Goal: Task Accomplishment & Management: Manage account settings

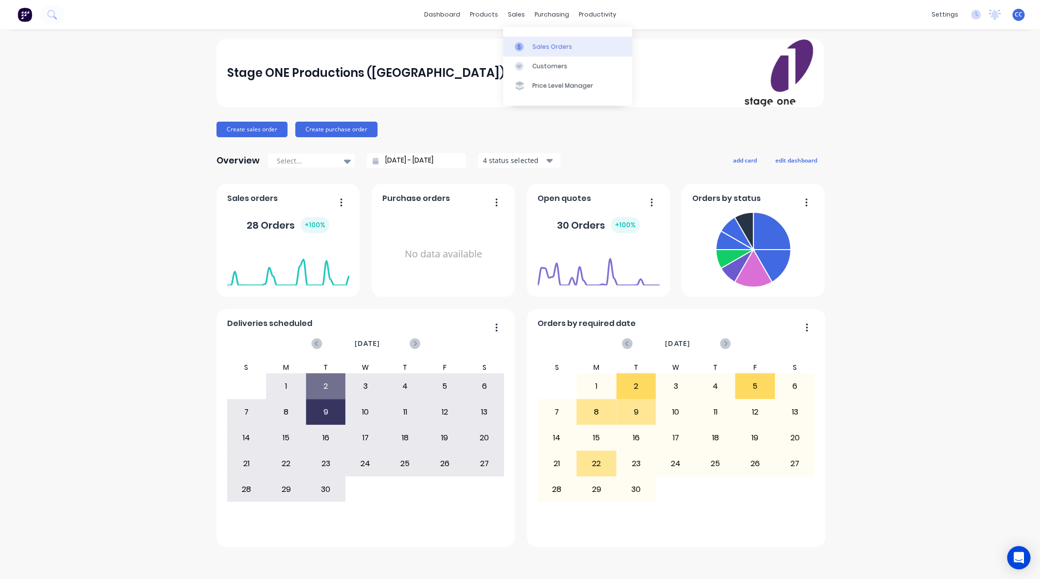
click at [540, 47] on div "Sales Orders" at bounding box center [552, 46] width 40 height 9
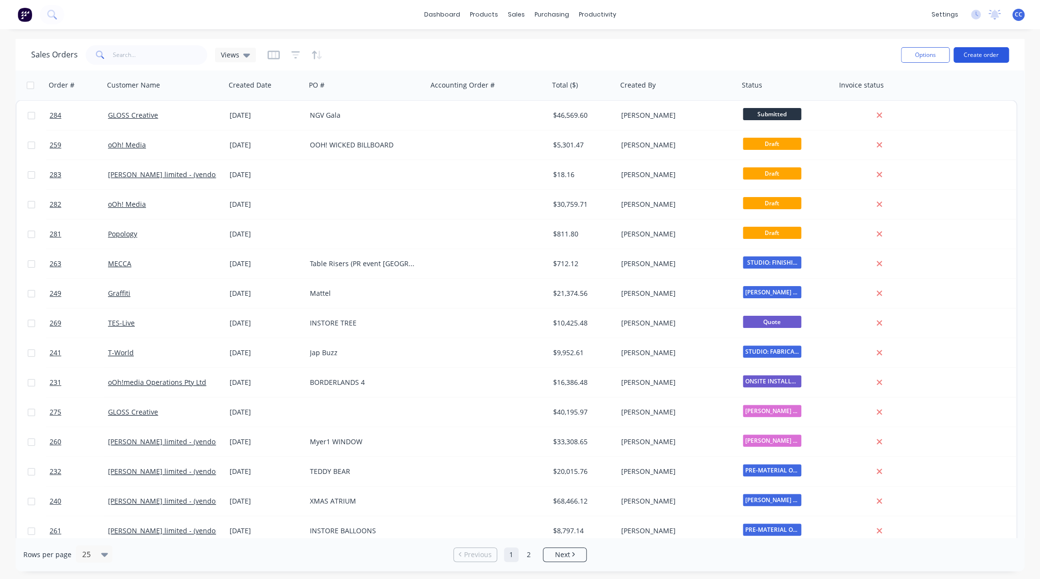
click at [980, 53] on button "Create order" at bounding box center [981, 55] width 55 height 16
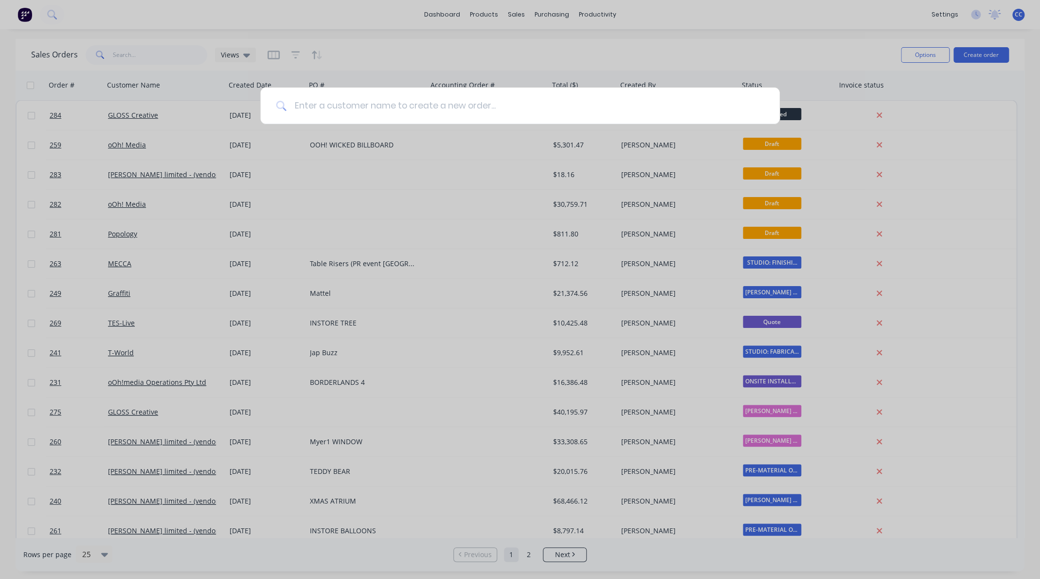
click at [394, 108] on input at bounding box center [525, 106] width 477 height 36
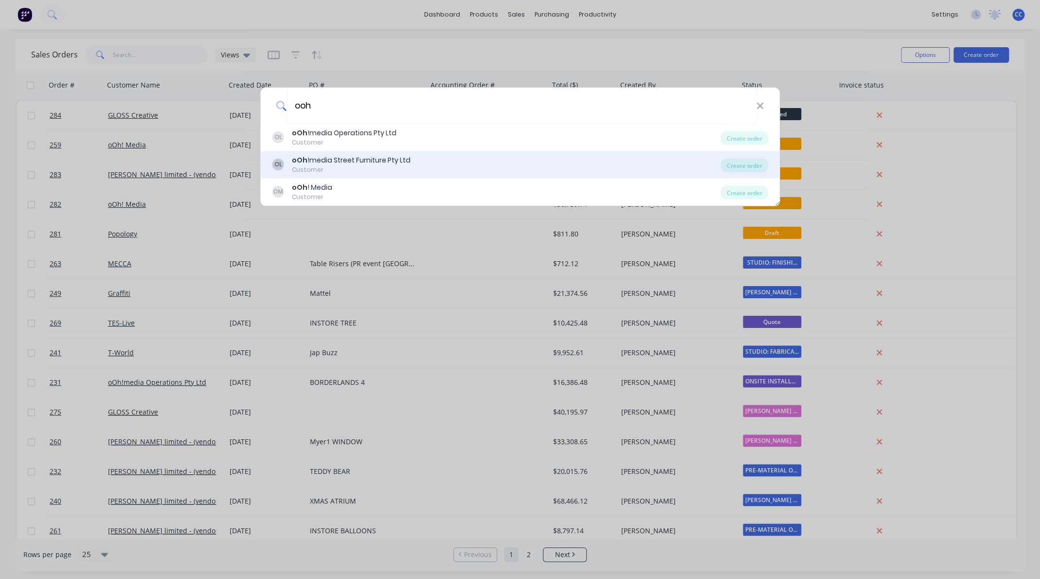
type input "ooh"
click at [356, 157] on div "oOh !media Street Furniture Pty Ltd" at bounding box center [351, 160] width 119 height 10
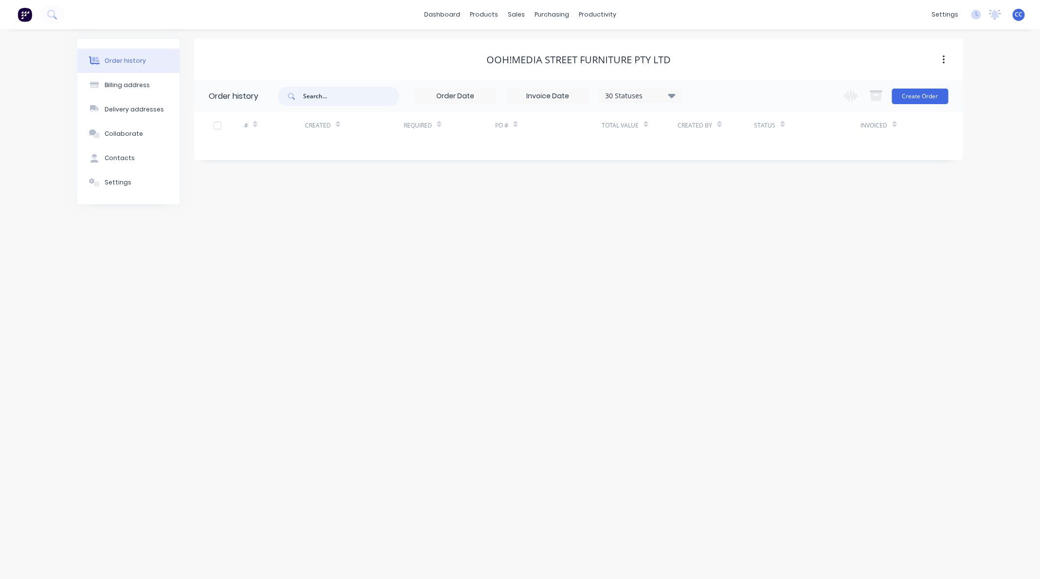
click at [346, 97] on input "text" at bounding box center [351, 96] width 96 height 19
click at [918, 96] on button "Create Order" at bounding box center [920, 97] width 56 height 16
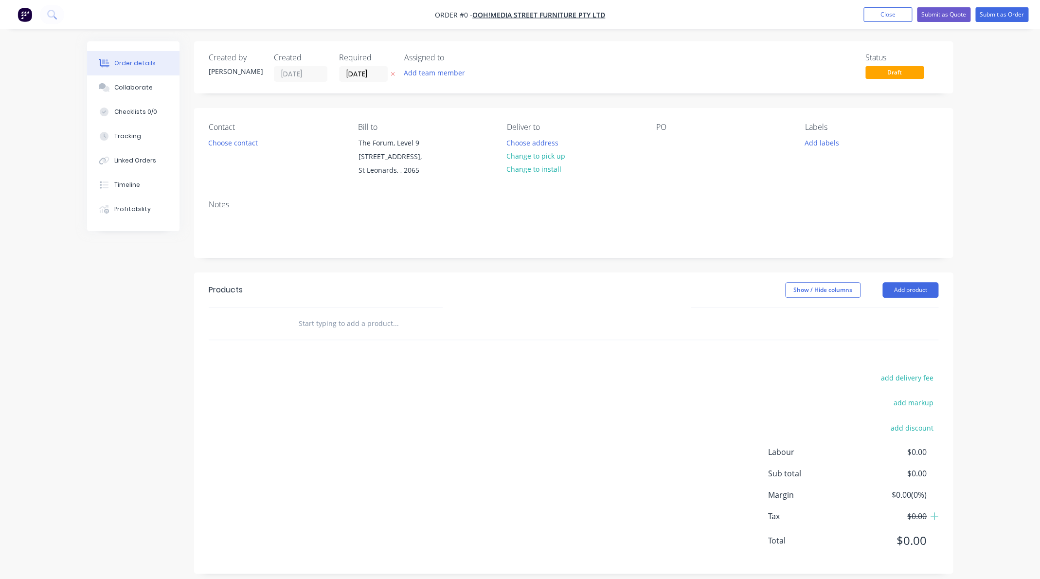
click at [611, 13] on nav "Order #0 - oOh!media Street Furniture Pty Ltd Add product Close Submit as Quote…" at bounding box center [520, 14] width 1040 height 29
click at [472, 69] on div "Add team member" at bounding box center [452, 73] width 97 height 15
click at [515, 60] on div "Status Draft" at bounding box center [720, 67] width 437 height 29
click at [233, 79] on div "Created by Connie" at bounding box center [236, 67] width 54 height 29
click at [465, 27] on nav "Order #0 - oOh!media Street Furniture Pty Ltd Add product Close Submit as Quote…" at bounding box center [520, 14] width 1040 height 29
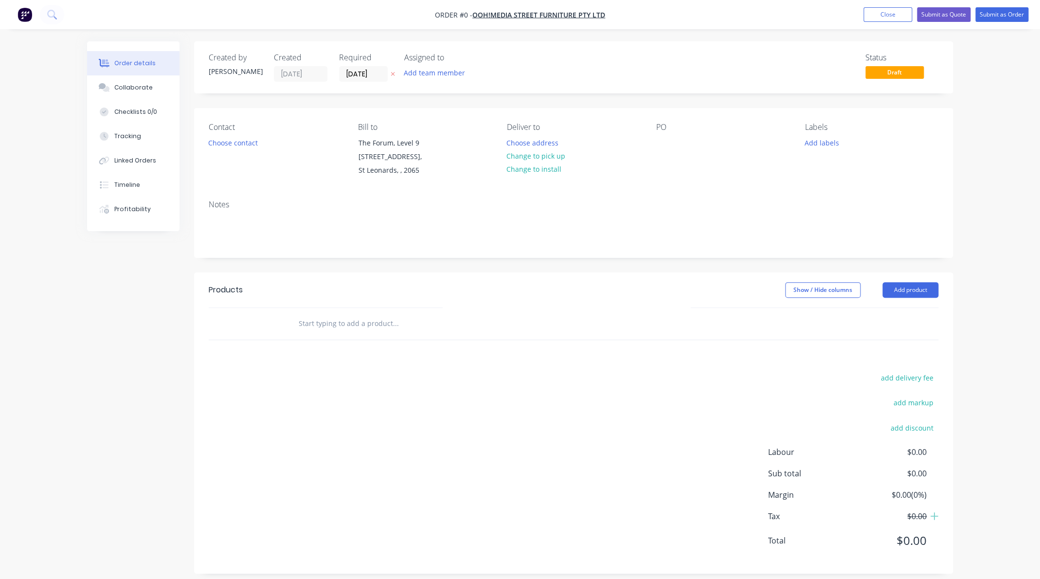
drag, startPoint x: 618, startPoint y: 12, endPoint x: 597, endPoint y: 24, distance: 25.3
click at [573, 16] on nav "Order #0 - oOh!media Street Furniture Pty Ltd Add product Close Submit as Quote…" at bounding box center [520, 14] width 1040 height 29
click at [318, 321] on input "text" at bounding box center [395, 323] width 195 height 19
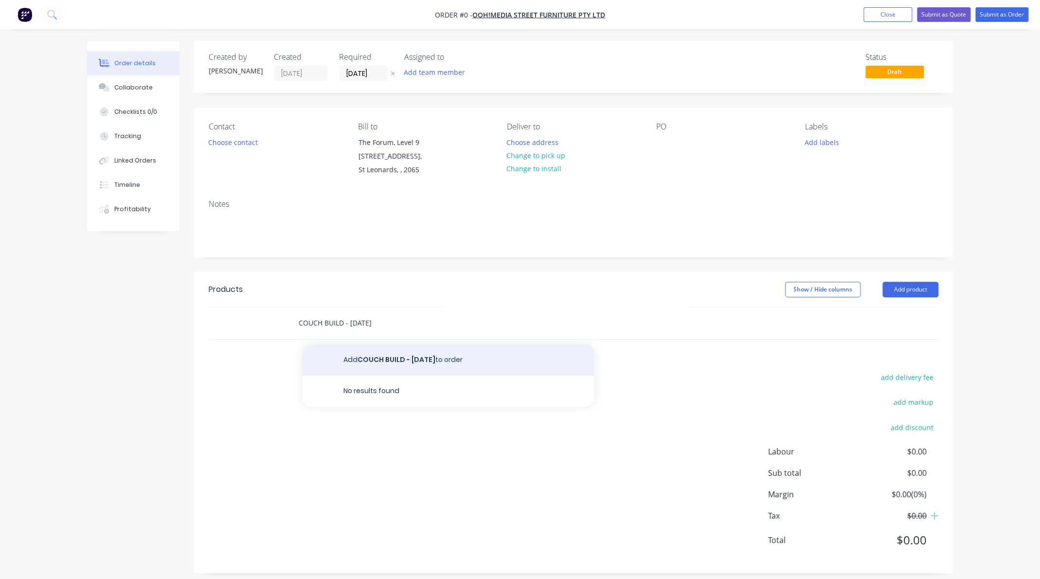
type input "COUCH BUILD - 20 OCT 2025"
click at [386, 362] on button "Add COUCH BUILD - 20 OCT 2025 to order" at bounding box center [448, 360] width 292 height 31
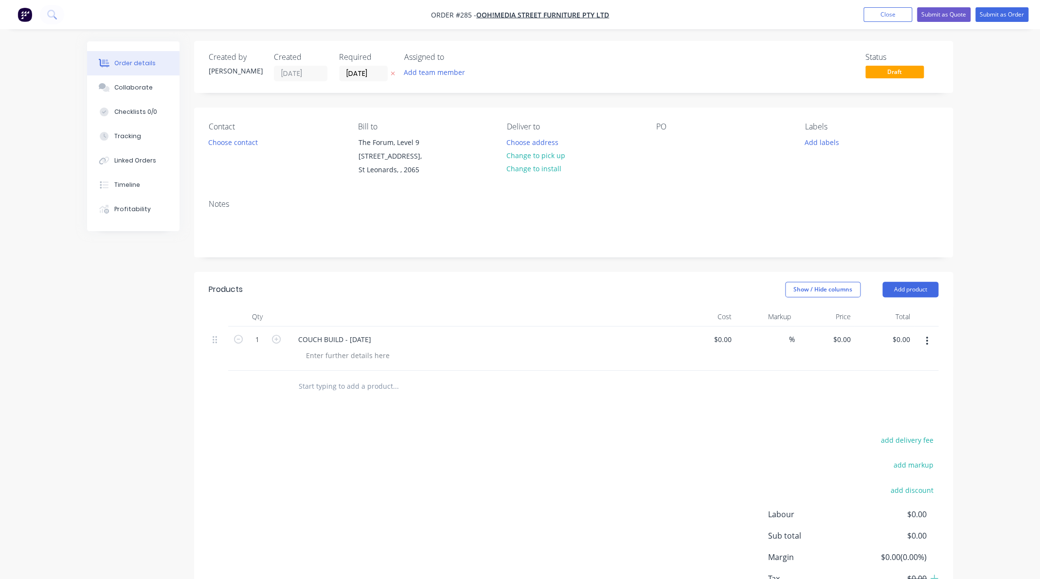
click at [366, 389] on input "text" at bounding box center [395, 386] width 195 height 19
type input "VINYL FABRIC"
click at [397, 424] on button "Add VINYL FABRIC to order" at bounding box center [448, 423] width 292 height 31
click at [335, 403] on div at bounding box center [347, 400] width 99 height 14
click at [728, 382] on input at bounding box center [730, 384] width 11 height 14
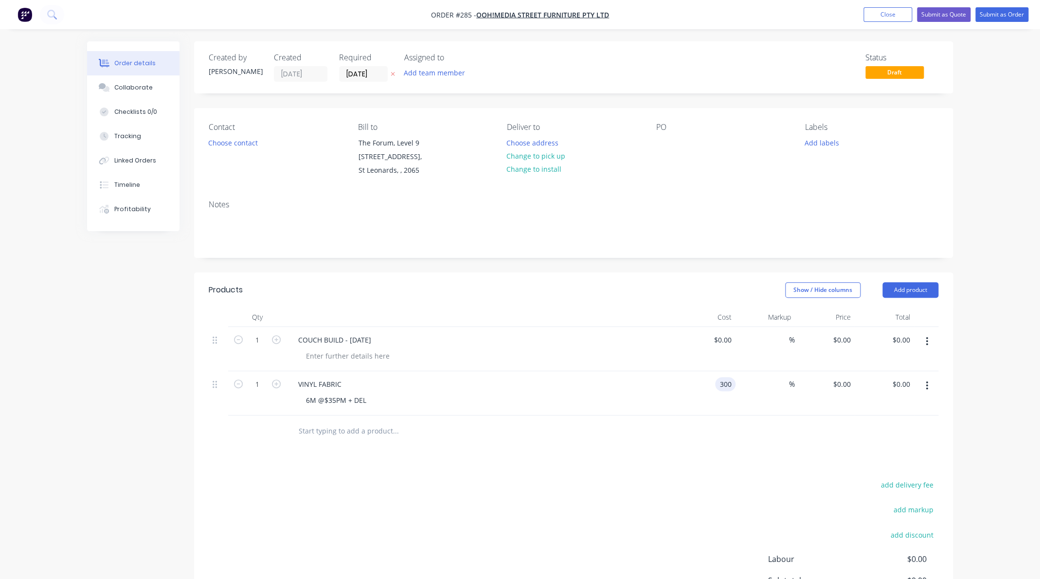
type input "$300.00"
click at [366, 430] on input "text" at bounding box center [395, 430] width 195 height 19
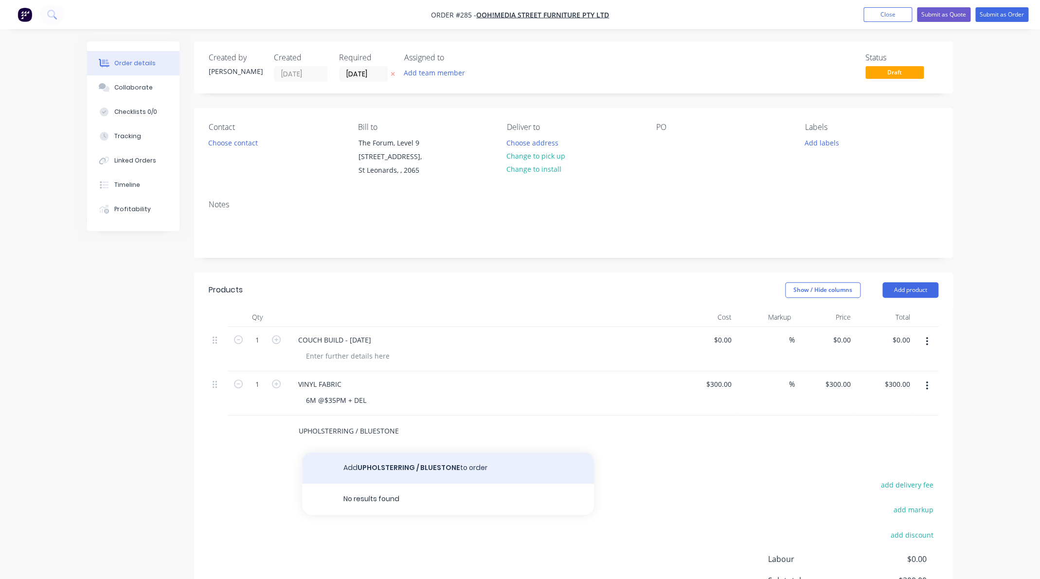
type input "UPHOLSTERRING / BLUESTONE"
click at [426, 464] on button "Add UPHOLSTERRING / BLUESTONE to order" at bounding box center [448, 468] width 292 height 31
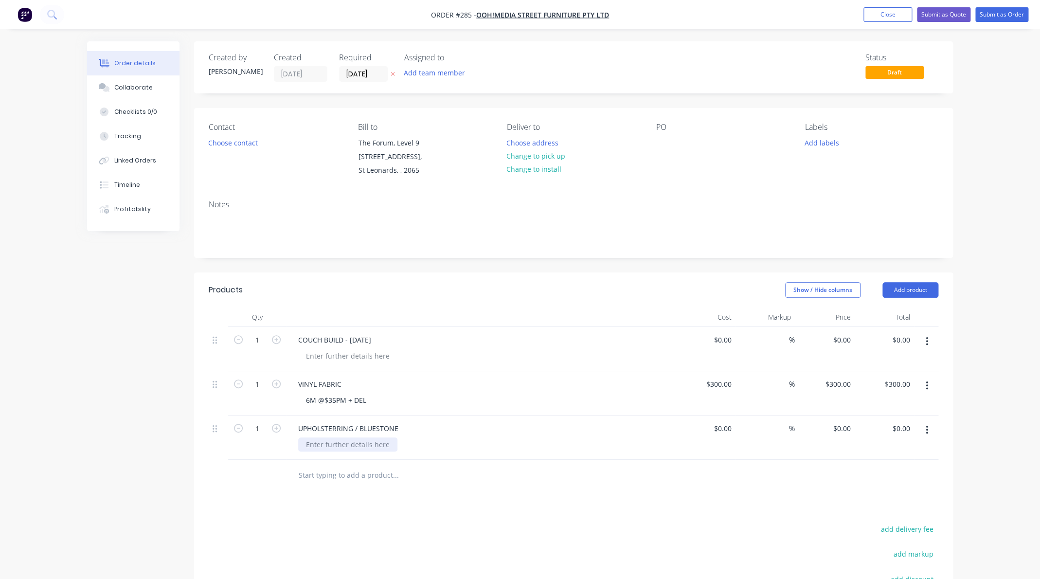
click at [363, 447] on div at bounding box center [347, 444] width 99 height 14
click at [365, 446] on div at bounding box center [347, 444] width 99 height 14
click at [725, 430] on input at bounding box center [730, 428] width 11 height 14
type input "$2,733.00"
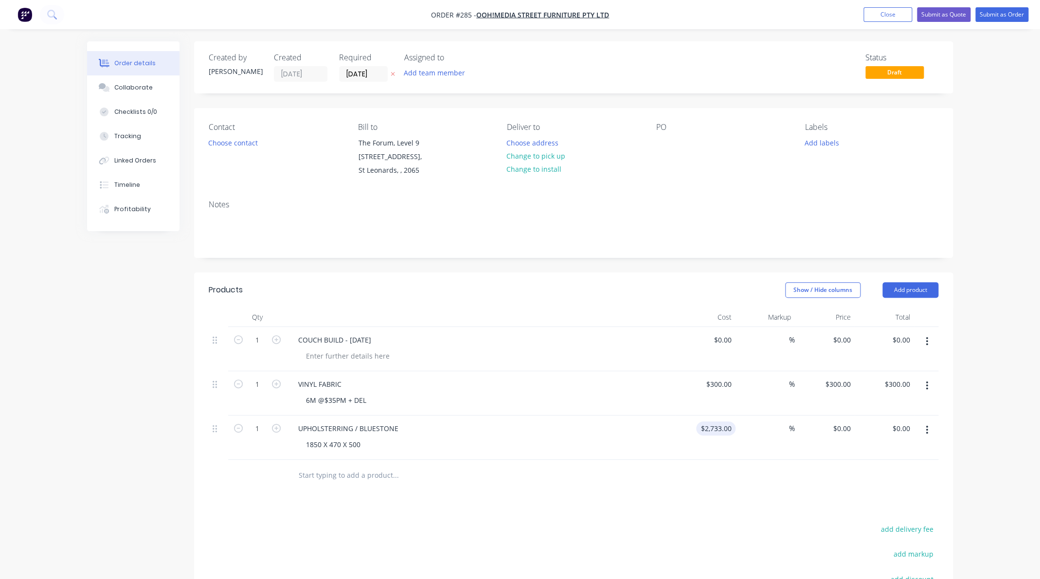
type input "$2,733.00"
click at [381, 444] on div "1850 X 470 X 500" at bounding box center [485, 444] width 374 height 14
click at [365, 445] on div "1850 X 470 X 500" at bounding box center [333, 444] width 70 height 14
click at [307, 445] on div "1850 X 470 X 500 (collect & deliver $300)" at bounding box center [370, 442] width 145 height 14
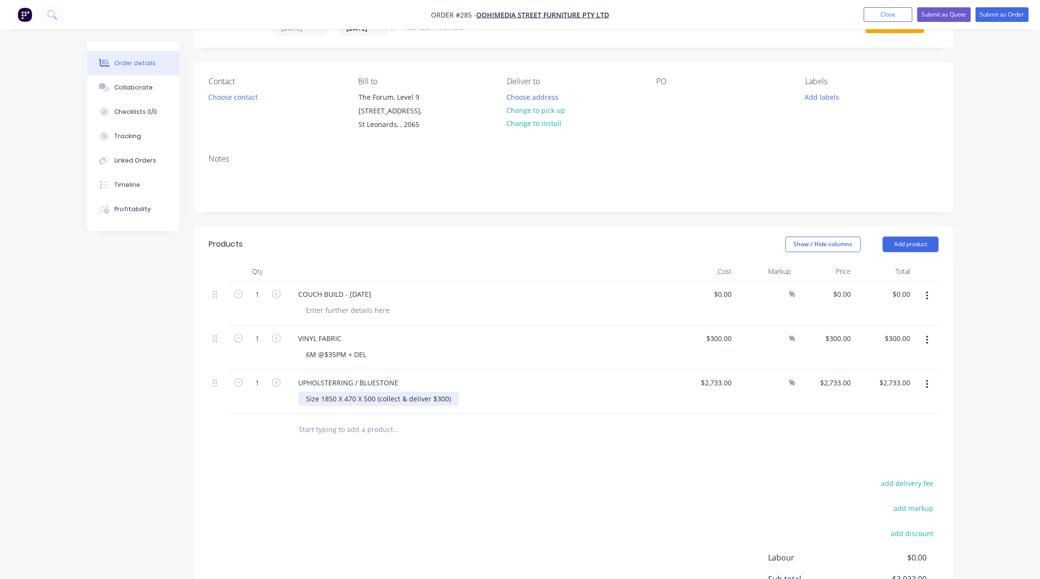
scroll to position [74, 0]
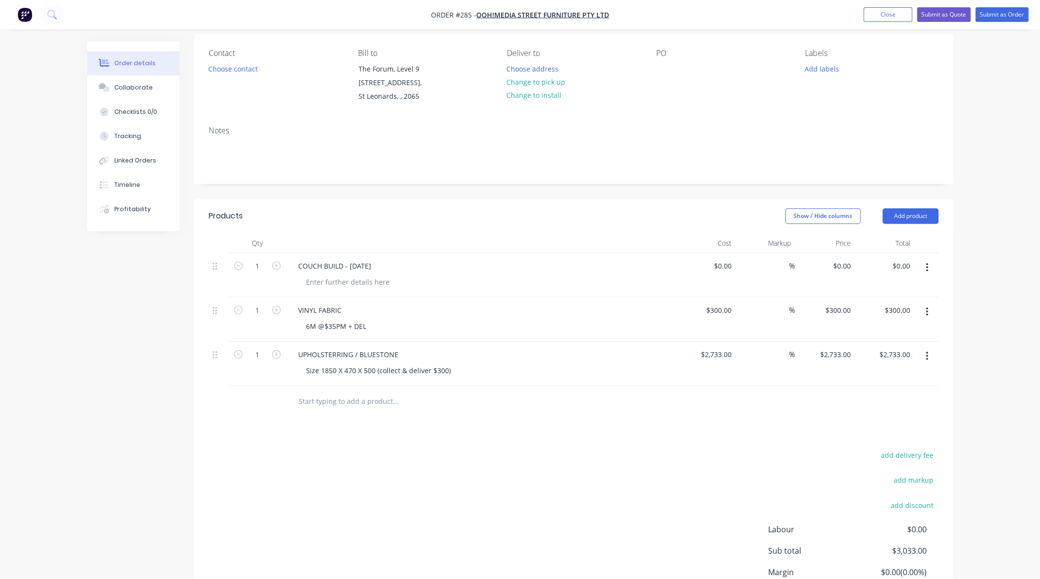
click at [363, 401] on input "text" at bounding box center [395, 401] width 195 height 19
type input "Freight"
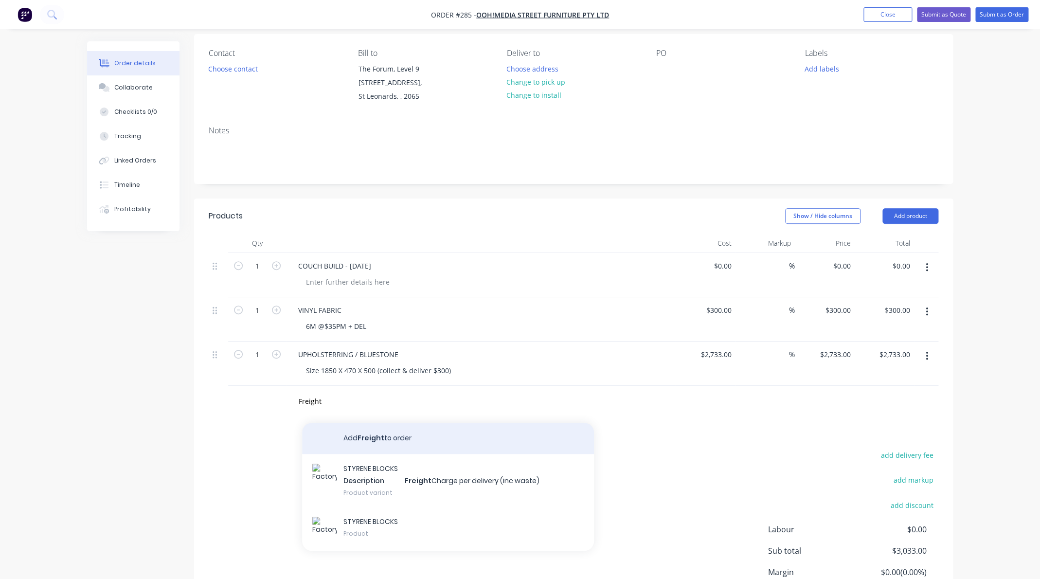
click at [394, 437] on button "Add Freight to order" at bounding box center [448, 438] width 292 height 31
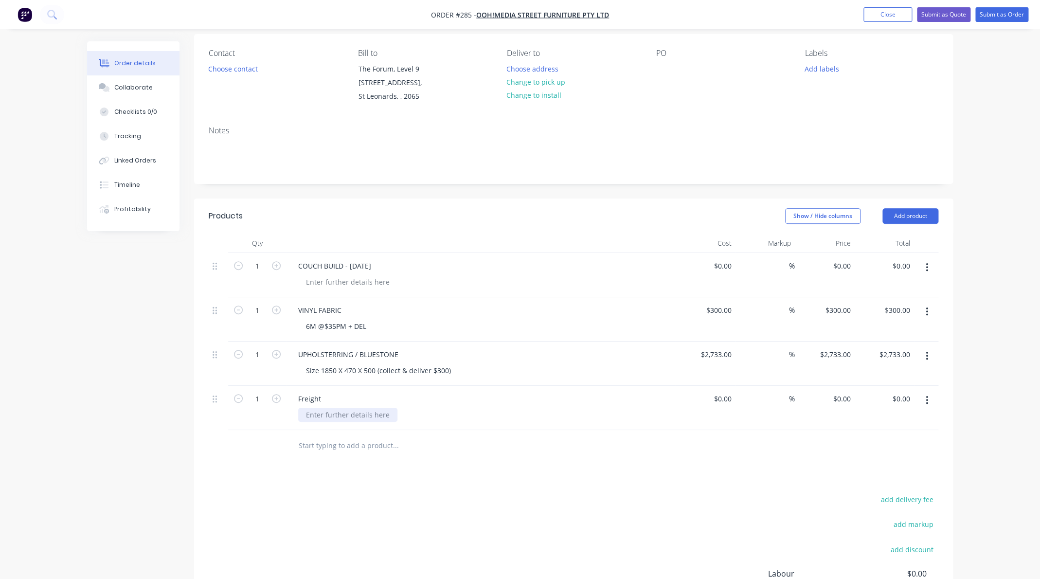
click at [336, 415] on div at bounding box center [347, 415] width 99 height 14
click at [730, 403] on input at bounding box center [730, 399] width 11 height 14
type input "$800.00"
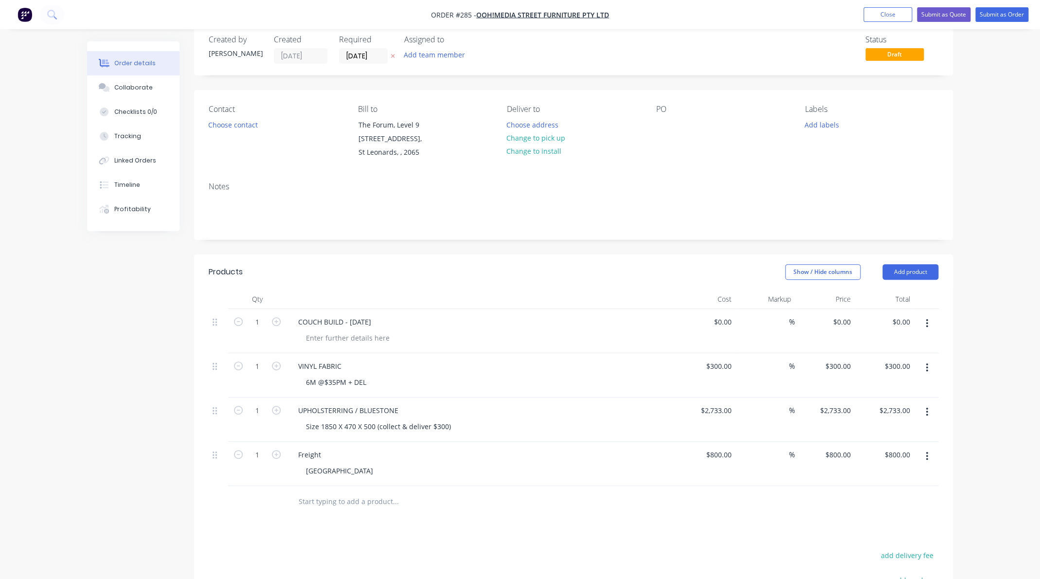
scroll to position [0, 0]
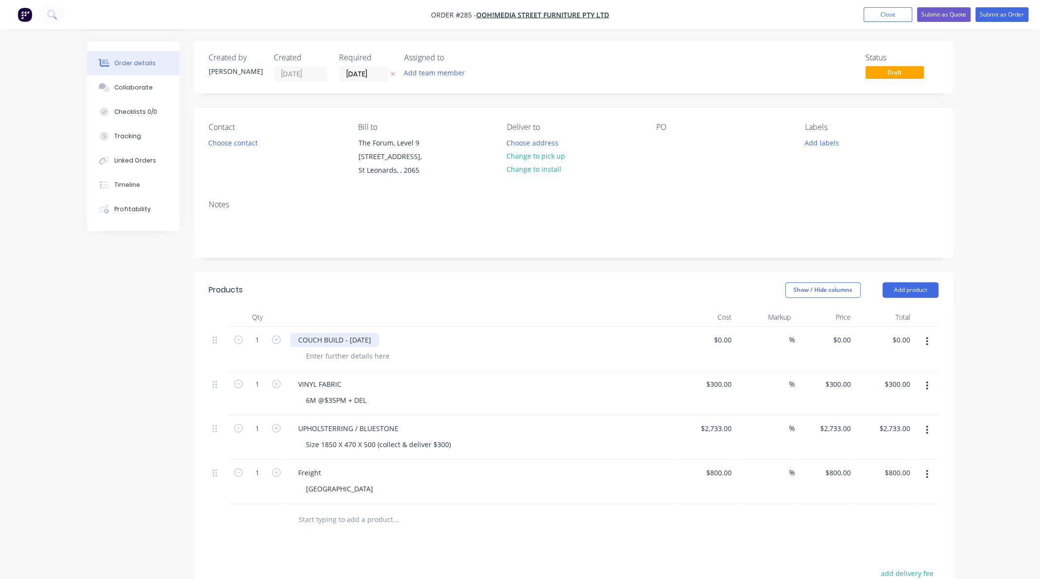
drag, startPoint x: 298, startPoint y: 339, endPoint x: 397, endPoint y: 345, distance: 99.4
click at [379, 345] on div "COUCH BUILD - 20 OCT 2025" at bounding box center [334, 340] width 89 height 14
copy div "COUCH BUILD - 20 OCT 2025"
click at [675, 126] on div "PO" at bounding box center [722, 127] width 133 height 9
click at [667, 127] on div "PO" at bounding box center [722, 127] width 133 height 9
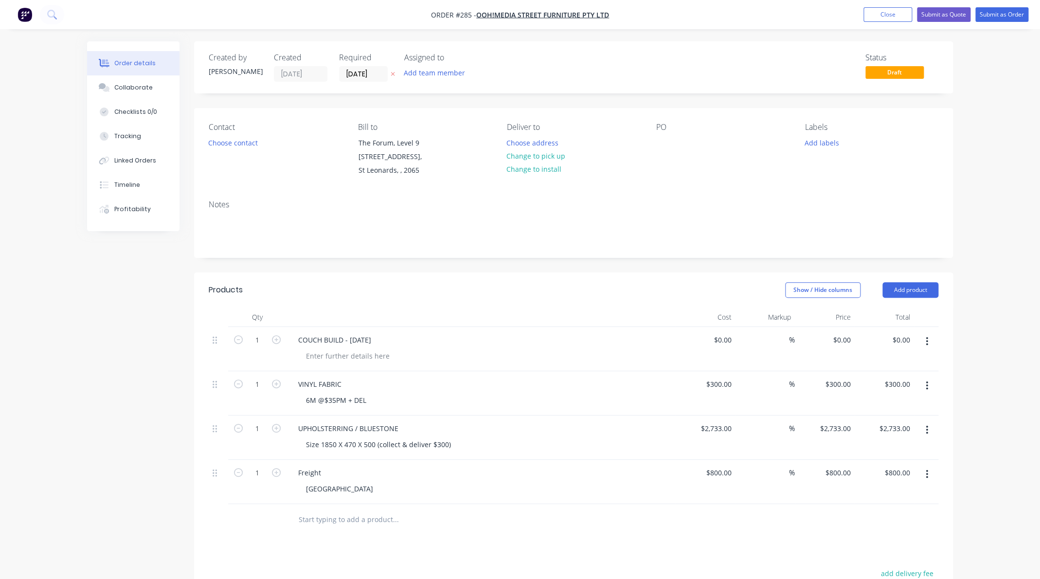
click at [663, 131] on div "PO" at bounding box center [722, 127] width 133 height 9
click at [664, 131] on div "PO" at bounding box center [722, 127] width 133 height 9
click at [665, 131] on div "PO" at bounding box center [722, 127] width 133 height 9
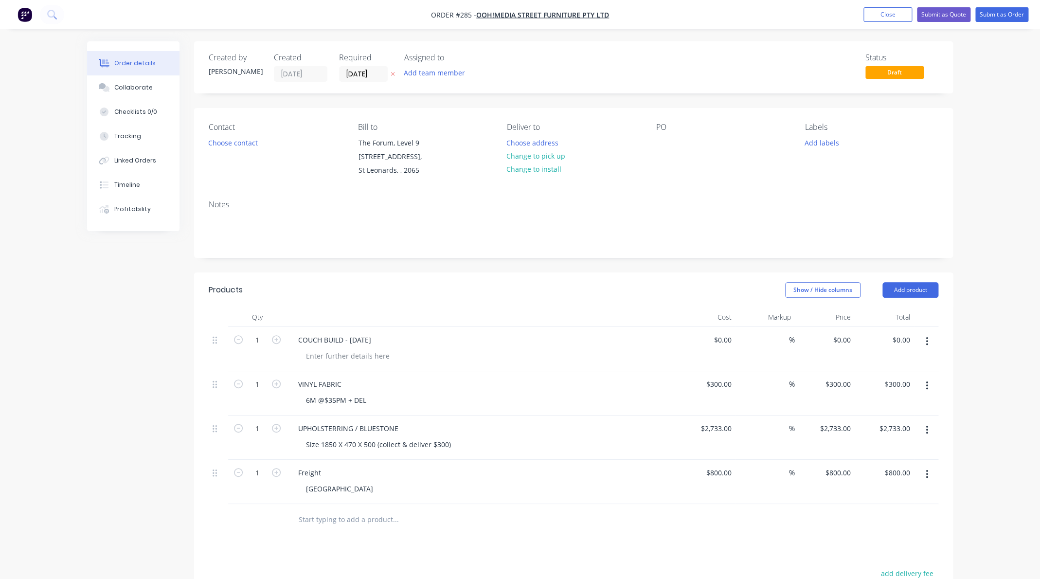
click at [657, 130] on div "PO" at bounding box center [722, 127] width 133 height 9
drag, startPoint x: 659, startPoint y: 128, endPoint x: 681, endPoint y: 129, distance: 21.9
click at [684, 129] on div "PO" at bounding box center [722, 127] width 133 height 9
click at [671, 129] on div "PO" at bounding box center [722, 127] width 133 height 9
click at [638, 145] on div "Deliver to Choose address Change to pick up Change to install" at bounding box center [573, 150] width 133 height 55
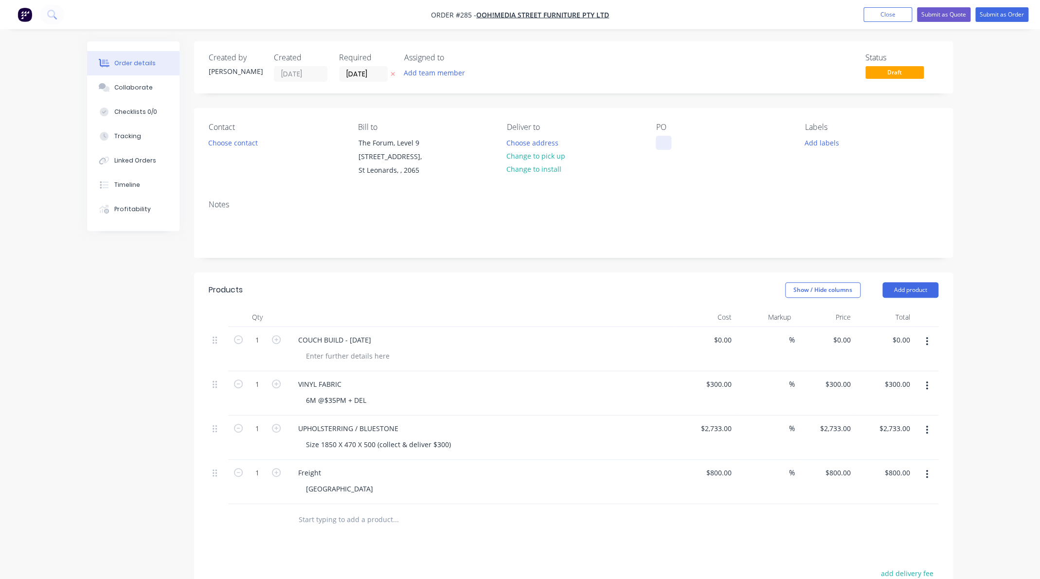
drag, startPoint x: 664, startPoint y: 149, endPoint x: 671, endPoint y: 138, distance: 12.7
click at [666, 147] on div at bounding box center [664, 143] width 16 height 14
click at [672, 134] on div "PO" at bounding box center [722, 150] width 133 height 55
click at [665, 144] on div at bounding box center [664, 143] width 16 height 14
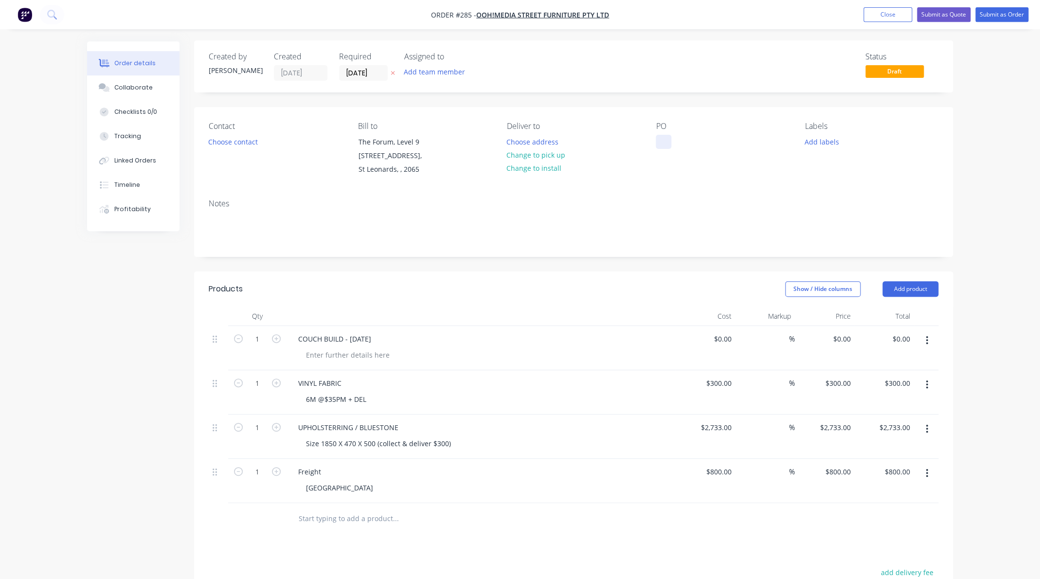
paste div
click at [339, 427] on div "UPHOLSTERRING / BLUESTONE" at bounding box center [348, 427] width 116 height 14
click at [341, 427] on div "UPHOLSTERRING / BLUESTONE" at bounding box center [348, 427] width 116 height 14
click at [340, 428] on div "UPHOLSTERRING / BLUESTONE" at bounding box center [348, 427] width 116 height 14
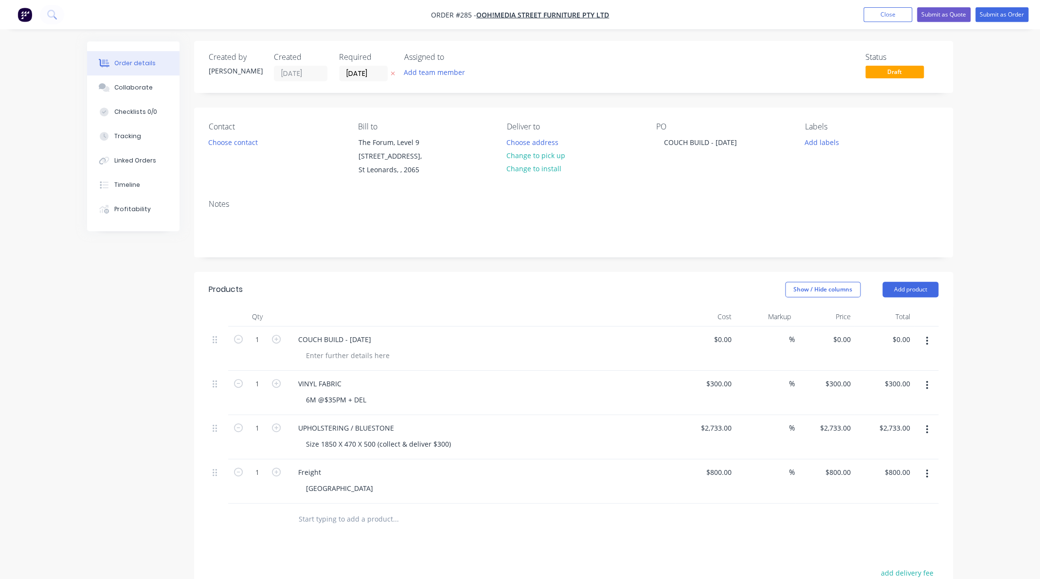
click at [454, 421] on div "UPHOLSTERING / BLUESTONE" at bounding box center [480, 428] width 381 height 14
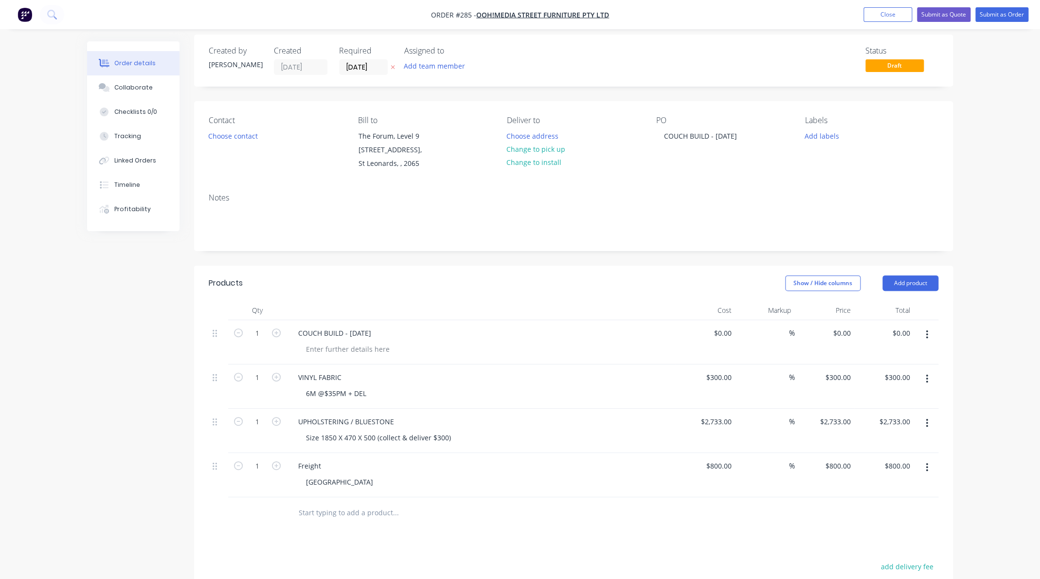
scroll to position [7, 0]
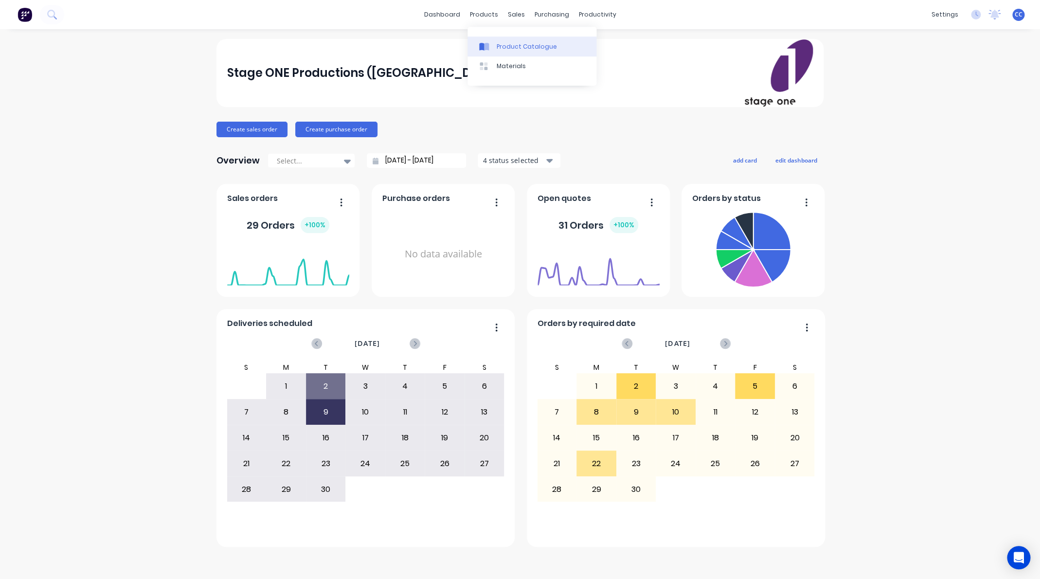
click at [510, 45] on div "Product Catalogue" at bounding box center [527, 46] width 60 height 9
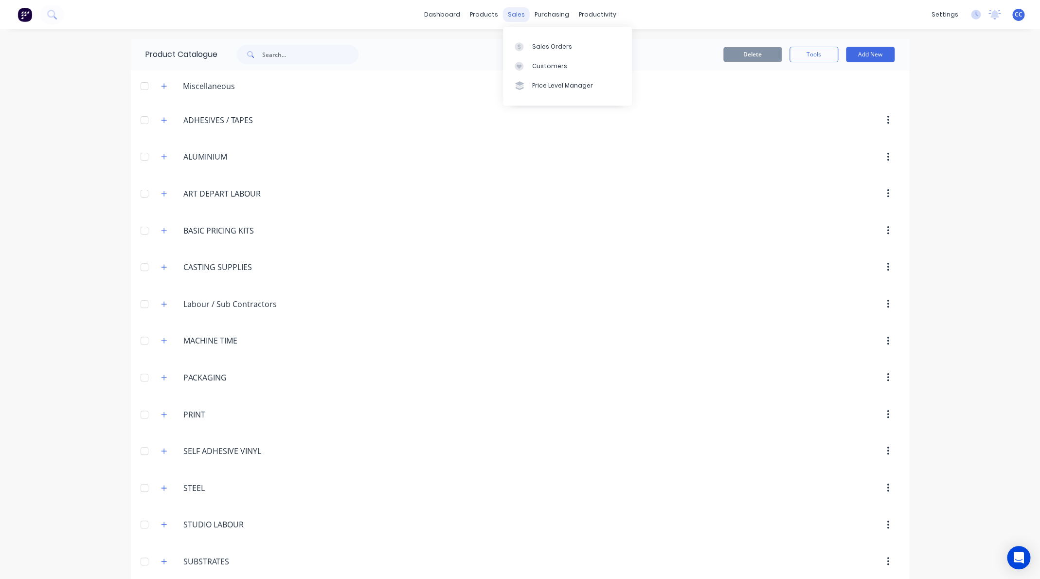
click at [513, 14] on div "sales" at bounding box center [516, 14] width 27 height 15
click at [540, 47] on div "Sales Orders" at bounding box center [552, 46] width 40 height 9
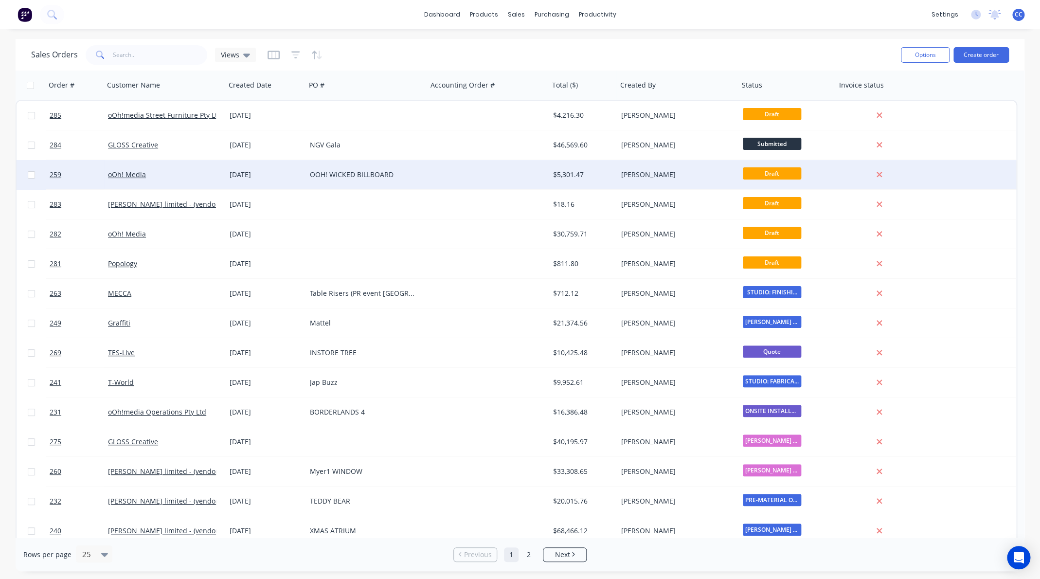
click at [354, 174] on div "OOH! WICKED BILLBOARD" at bounding box center [364, 175] width 108 height 10
